Goal: Task Accomplishment & Management: Use online tool/utility

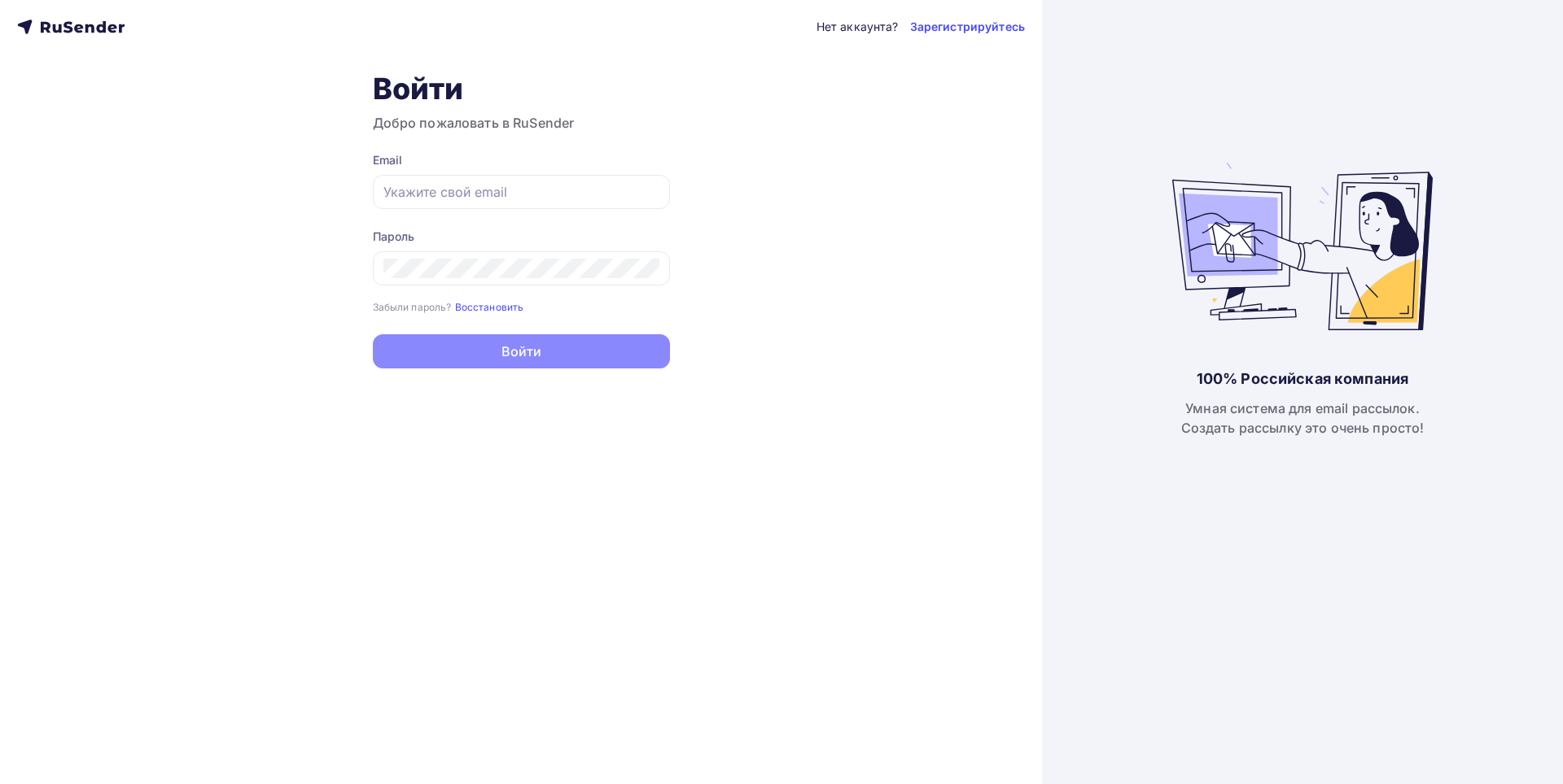
type input "[PERSON_NAME][EMAIL_ADDRESS][DOMAIN_NAME]"
click at [515, 348] on button "Войти" at bounding box center [521, 352] width 297 height 34
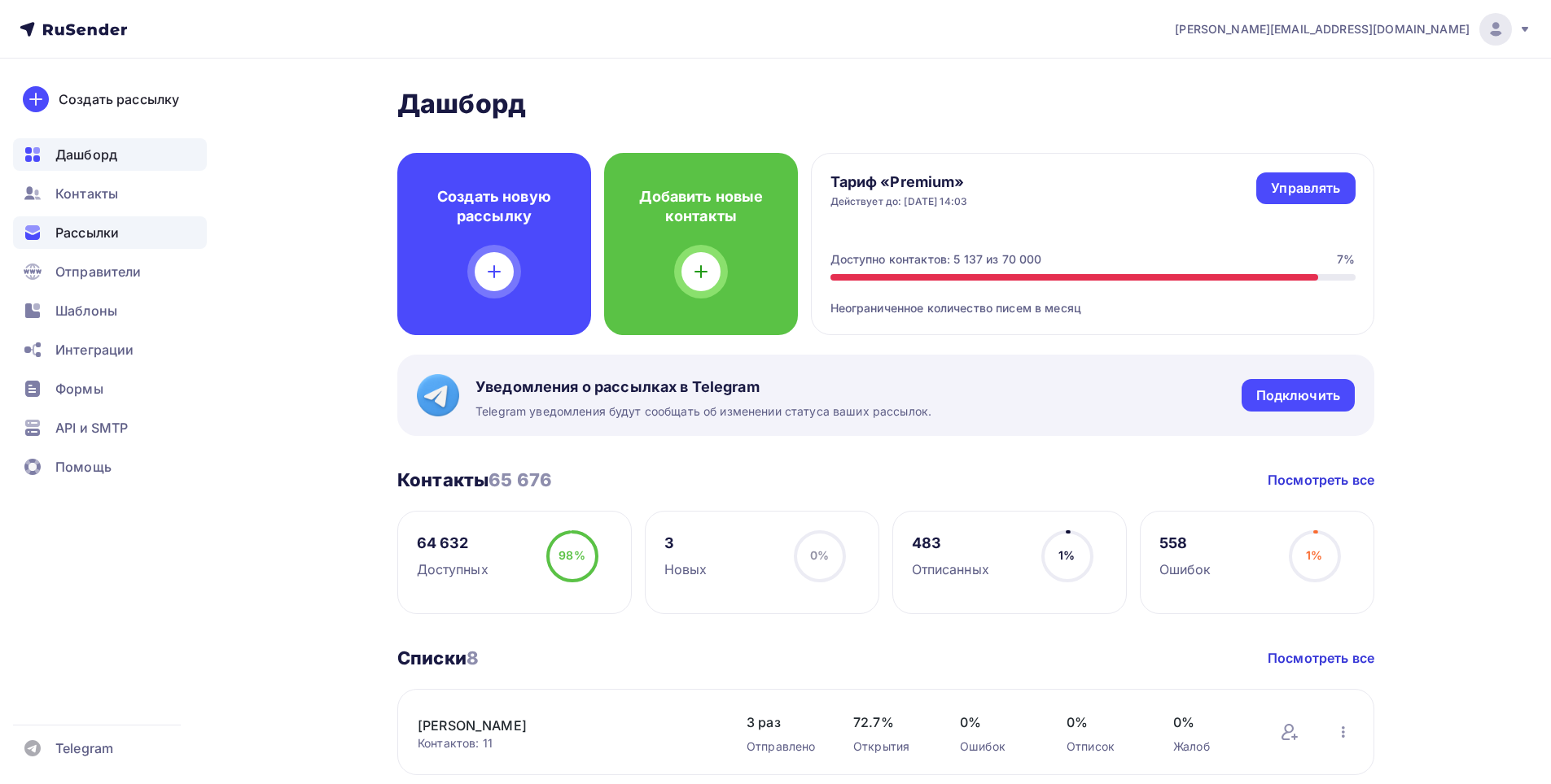
click at [89, 229] on span "Рассылки" at bounding box center [87, 233] width 64 height 20
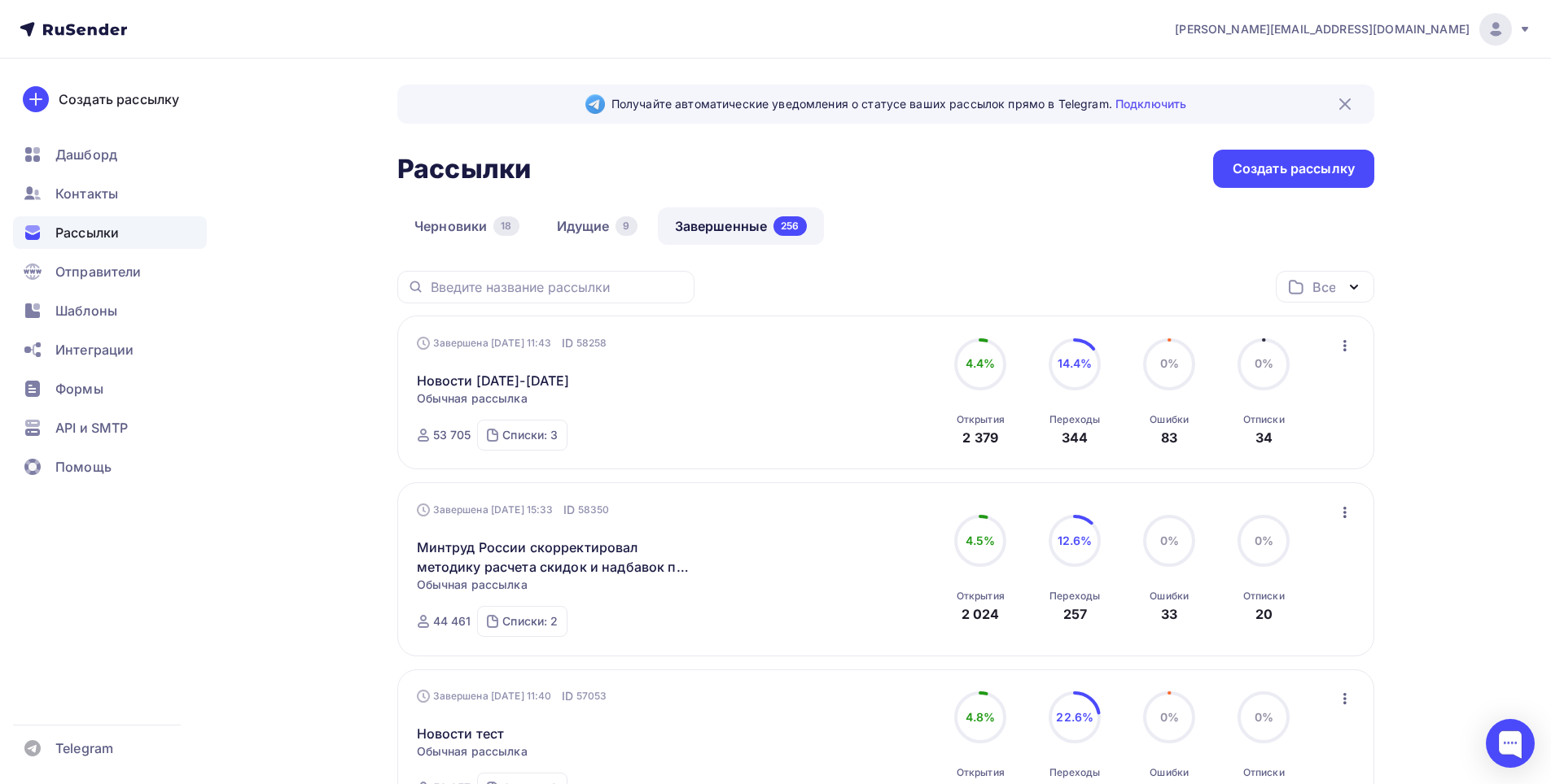
click at [1338, 353] on icon "button" at bounding box center [1345, 346] width 20 height 20
click at [1257, 457] on div "Копировать в новую" at bounding box center [1270, 453] width 167 height 20
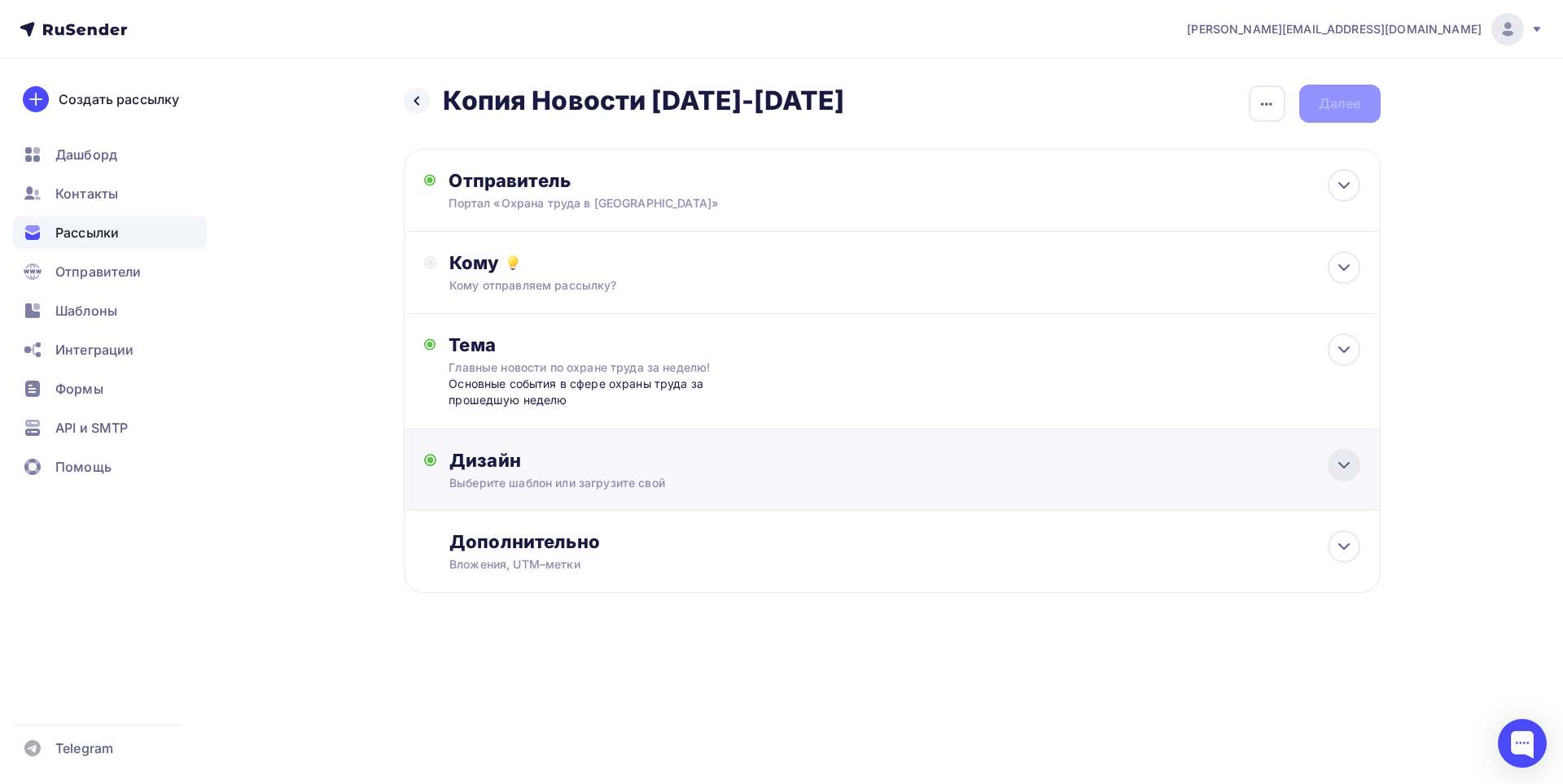
click at [1345, 469] on icon at bounding box center [1344, 466] width 20 height 20
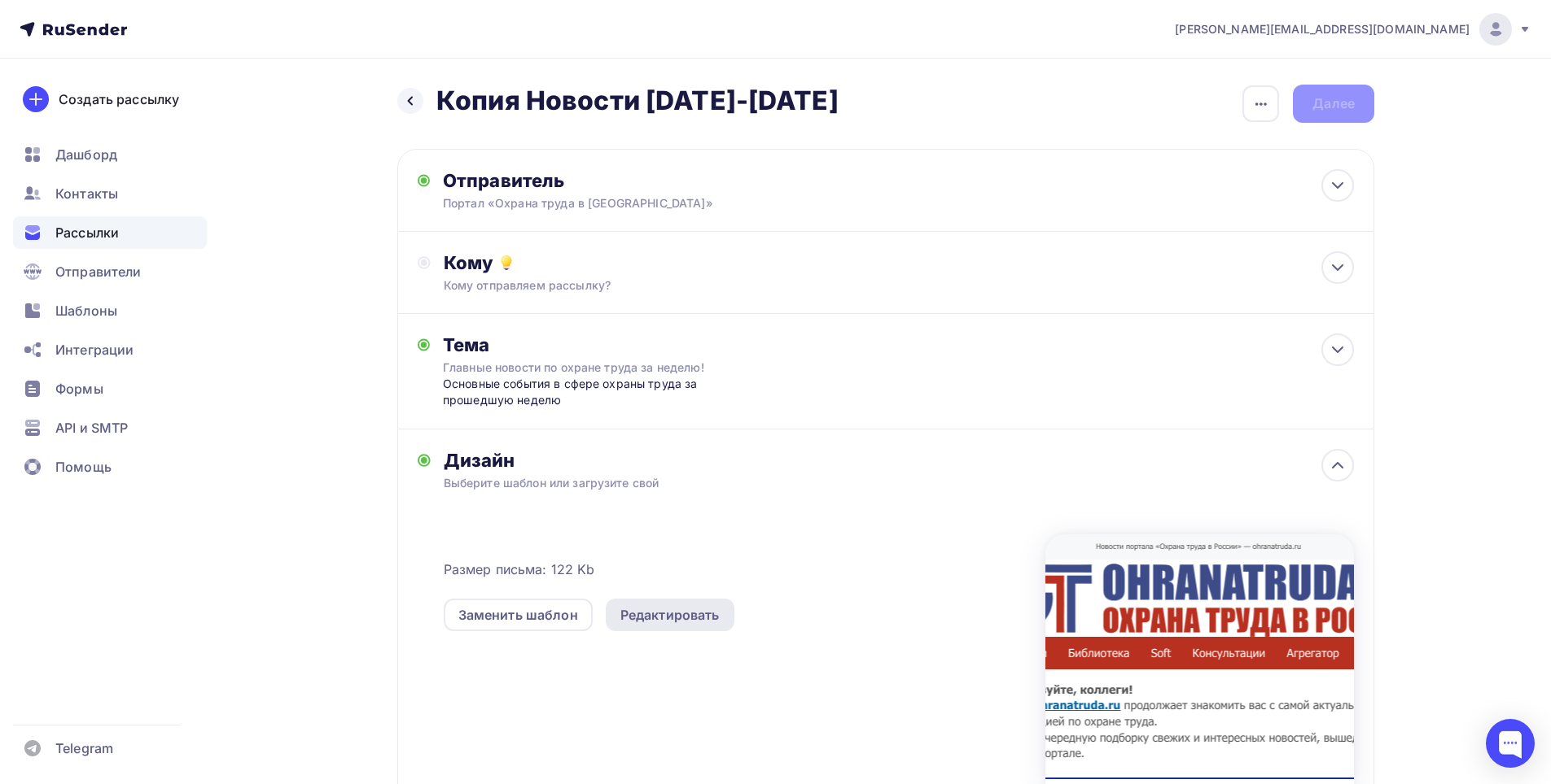
click at [705, 617] on div "Редактировать" at bounding box center [670, 615] width 99 height 20
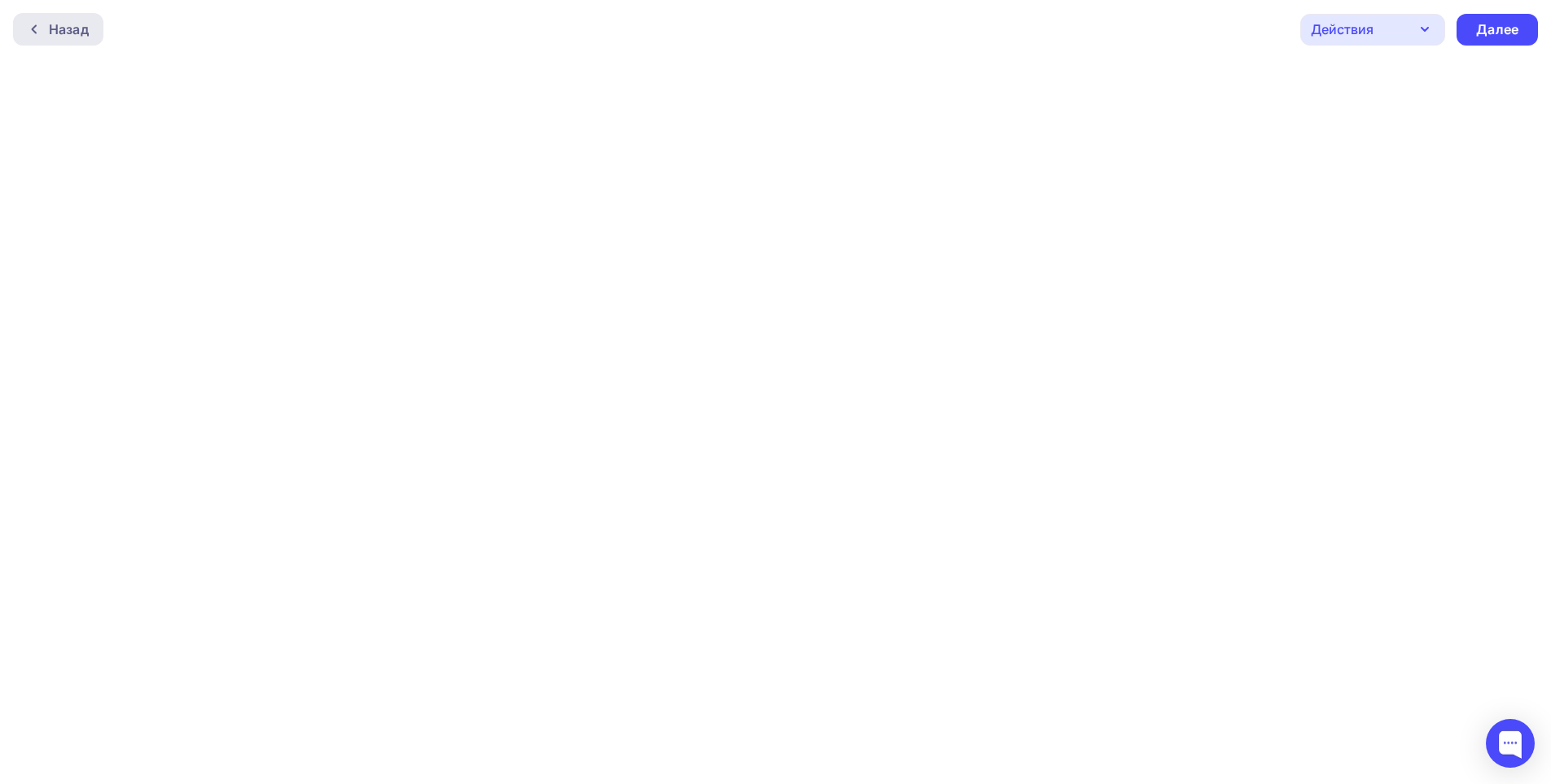
click at [56, 25] on div "Назад" at bounding box center [68, 29] width 40 height 20
